Goal: Task Accomplishment & Management: Manage account settings

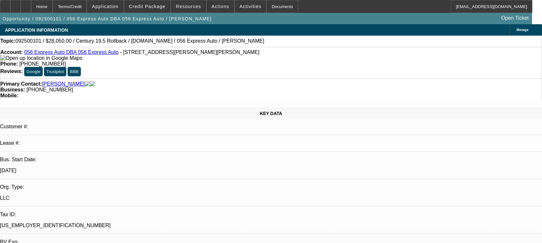
select select "0.1"
select select "2"
select select "0.1"
select select "4"
select select "0.1"
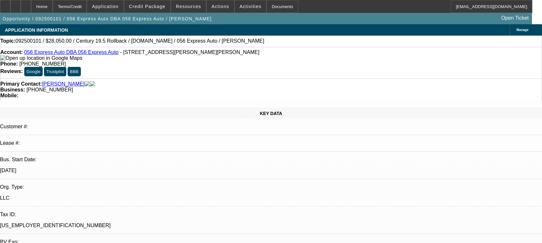
select select "0"
select select "2"
select select "0.1"
select select "4"
select select "0.15"
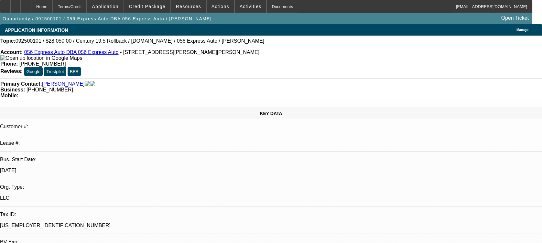
select select "2"
select select "0.1"
select select "4"
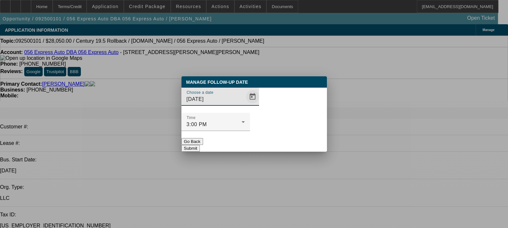
click at [245, 104] on span "Open calendar" at bounding box center [253, 97] width 16 height 16
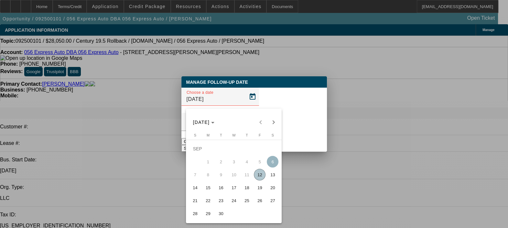
click at [260, 177] on span "12" at bounding box center [260, 175] width 12 height 12
type input "[DATE]"
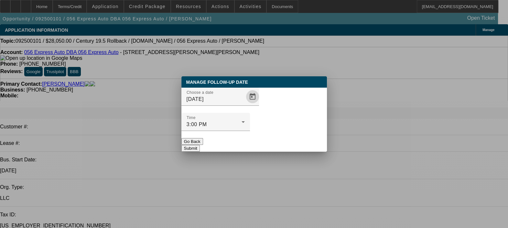
click at [200, 145] on button "Submit" at bounding box center [190, 148] width 18 height 7
